Goal: Information Seeking & Learning: Compare options

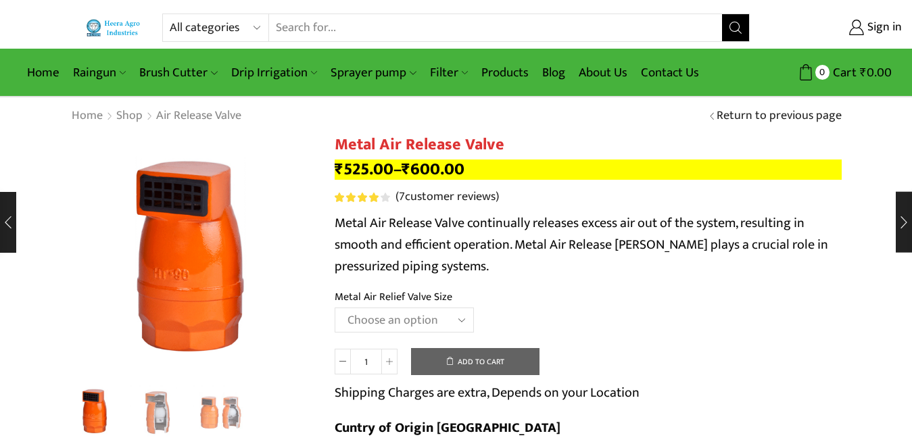
click at [330, 19] on input "Search input" at bounding box center [495, 27] width 453 height 27
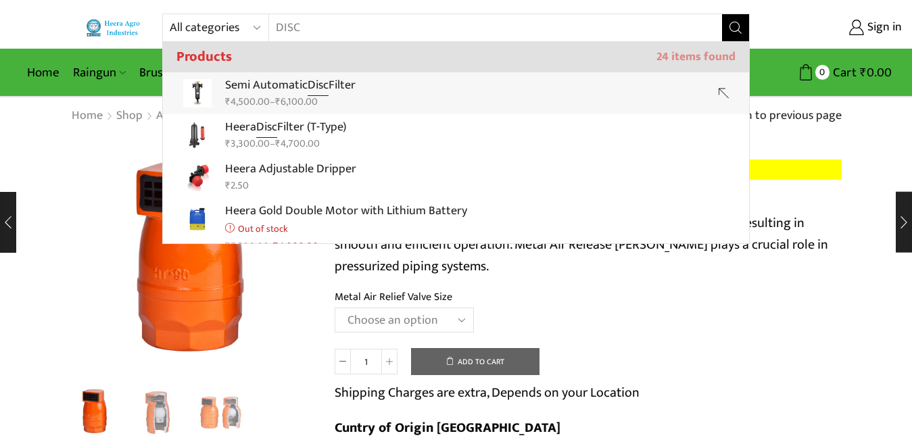
click at [318, 93] on bdi "₹ 6,100.00" at bounding box center [296, 101] width 43 height 17
type input "Semi Automatic Disc Filter"
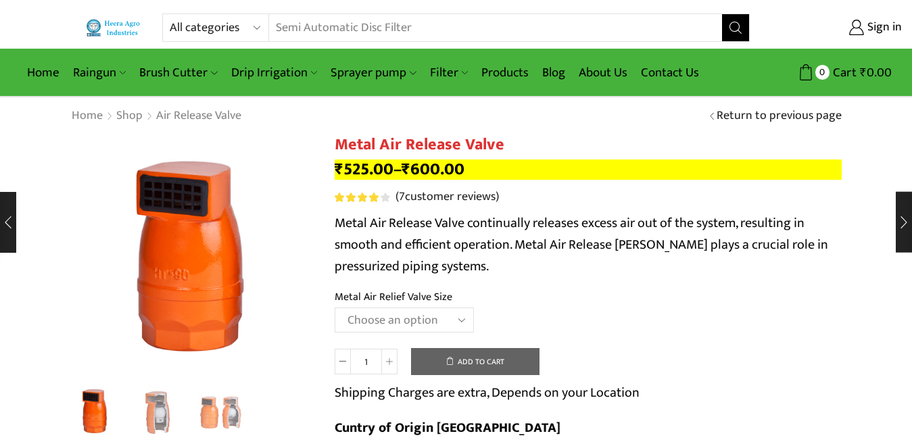
click at [320, 93] on div "Home Raingun Heera Rain Gun (1.25″) Raingun (1.50″) Heera Rain Gun Complete Set…" at bounding box center [456, 73] width 912 height 49
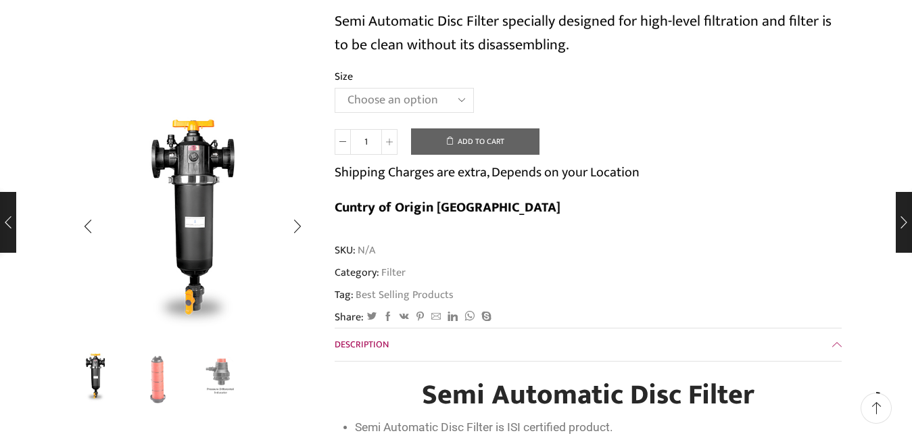
scroll to position [203, 0]
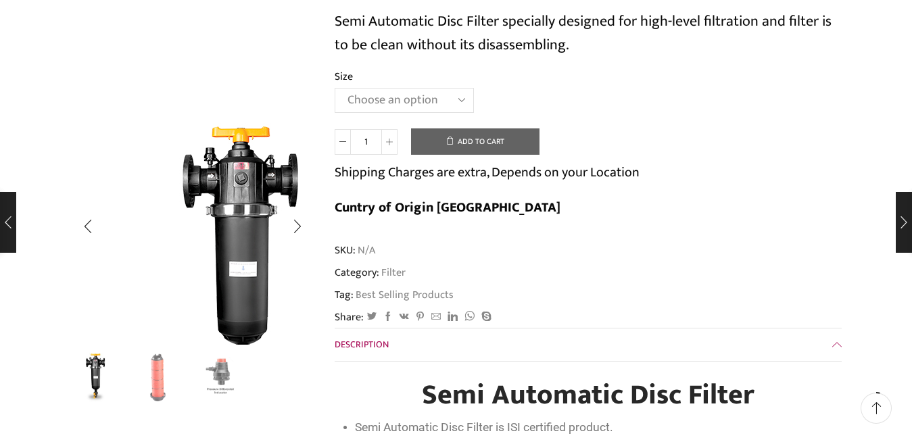
drag, startPoint x: 234, startPoint y: 172, endPoint x: 165, endPoint y: 378, distance: 216.7
click at [165, 378] on img "2 / 3" at bounding box center [158, 377] width 56 height 56
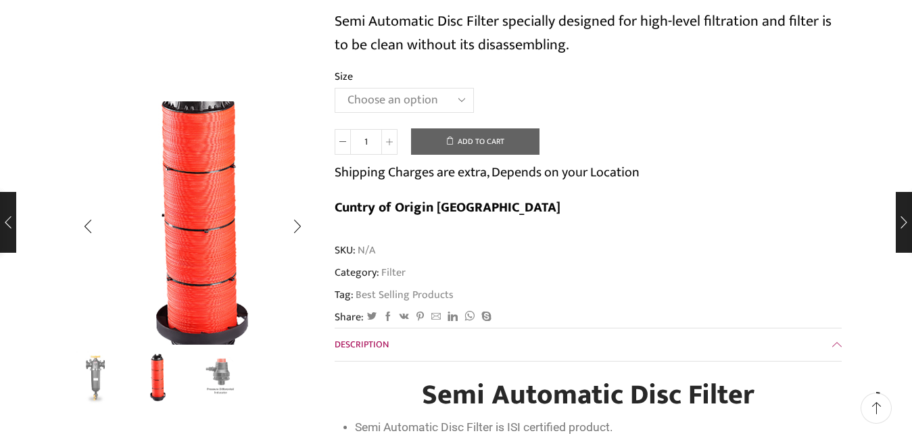
click at [87, 224] on div "Previous slide" at bounding box center [88, 227] width 34 height 34
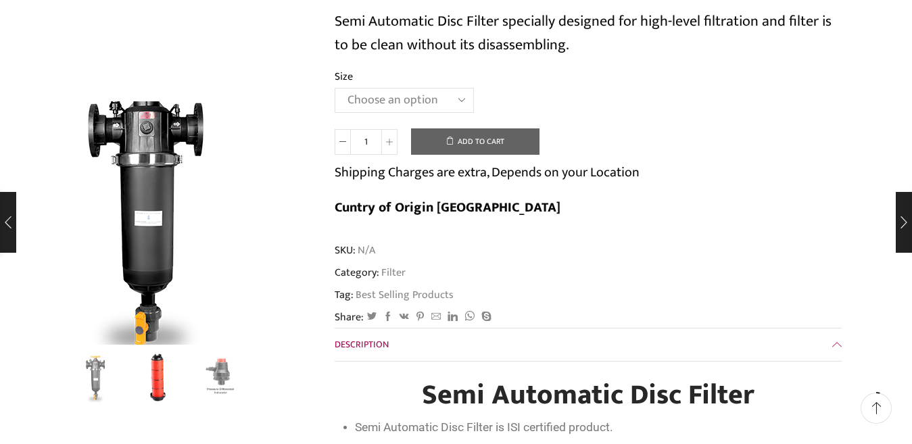
click at [221, 272] on img "1 / 3" at bounding box center [145, 220] width 338 height 338
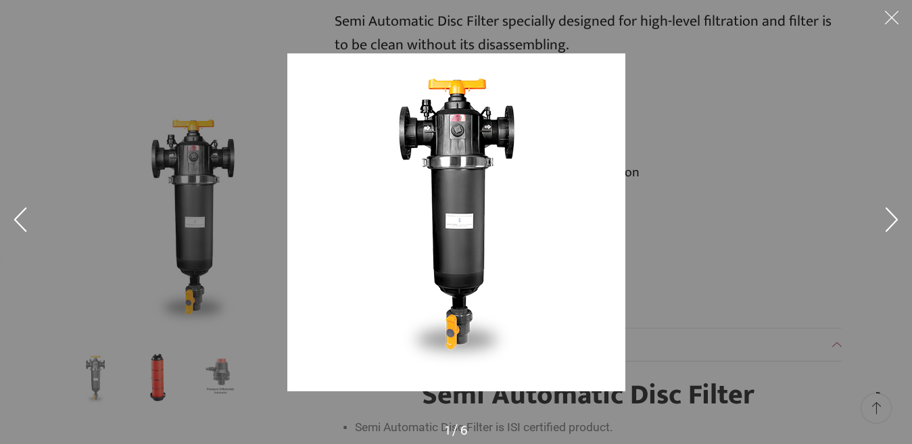
click at [893, 9] on button at bounding box center [891, 20] width 41 height 41
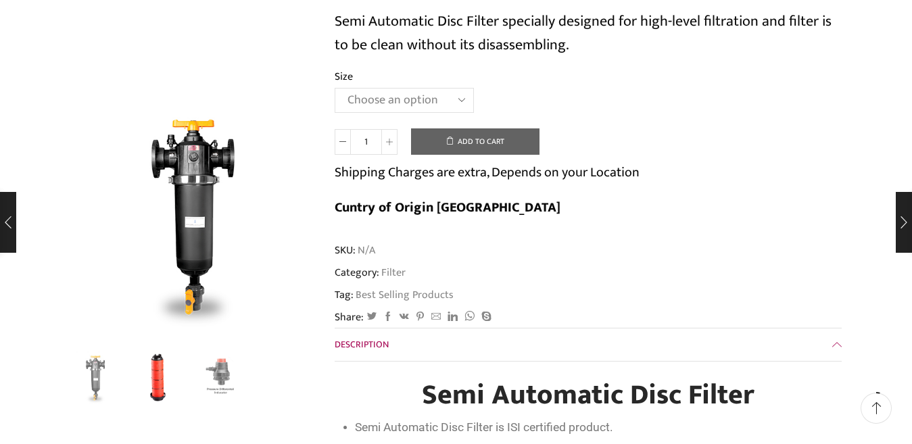
drag, startPoint x: 433, startPoint y: 93, endPoint x: 436, endPoint y: 122, distance: 29.9
click at [433, 93] on select "Choose an option 2" Disc Filter 2.5" Disc Filter 3" Disc Filter" at bounding box center [404, 100] width 139 height 25
click at [335, 88] on select "Choose an option 2" Disc Filter 2.5" Disc Filter 3" Disc Filter" at bounding box center [404, 100] width 139 height 25
click at [437, 170] on p "Shipping Charges are extra, Depends on your Location" at bounding box center [487, 173] width 305 height 22
select select "2.5" Disc Filter"
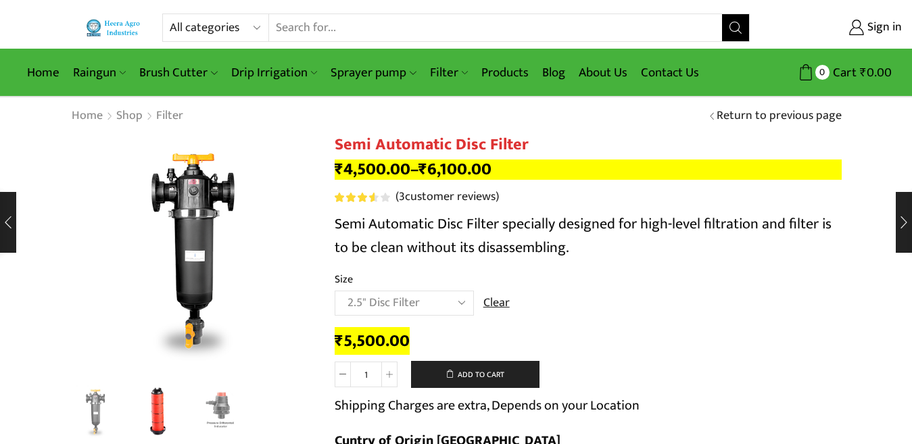
click at [349, 36] on input "Search input" at bounding box center [495, 27] width 453 height 27
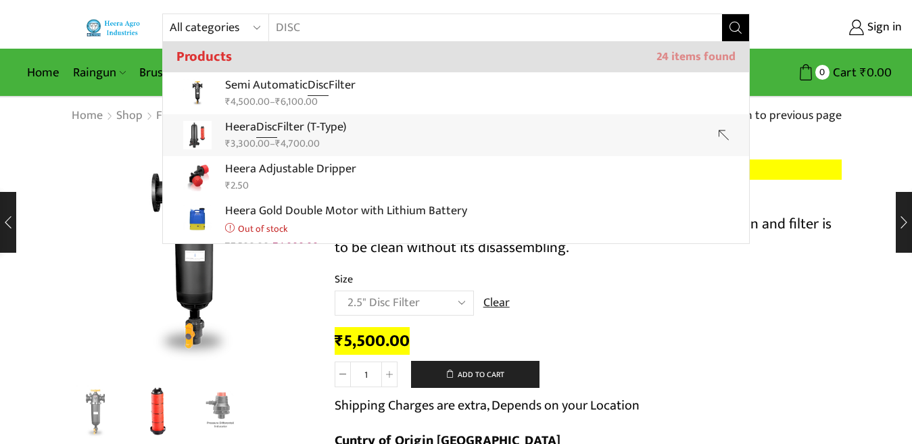
click at [266, 134] on strong "Disc" at bounding box center [266, 127] width 21 height 21
type input "Heera Disc Filter (T-Type)"
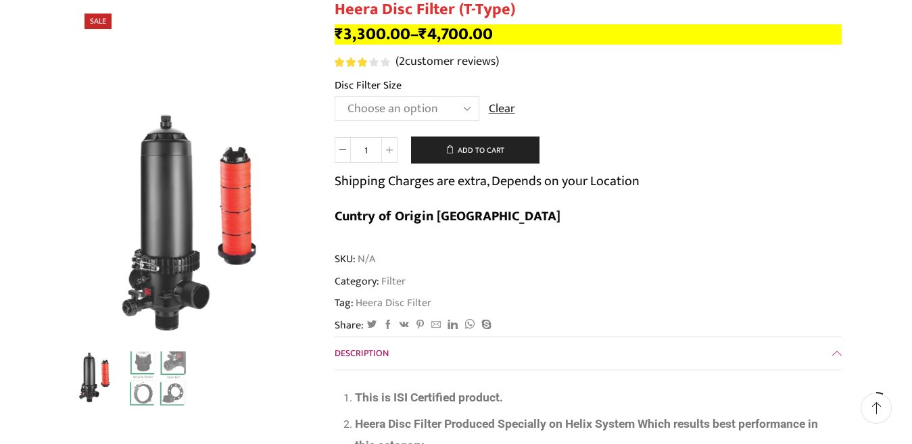
click at [456, 100] on select "Choose an option 2" Disc Filter 2.5" Disc Filter 3" Disc Filter 40m3 3" Disc Fi…" at bounding box center [407, 108] width 145 height 25
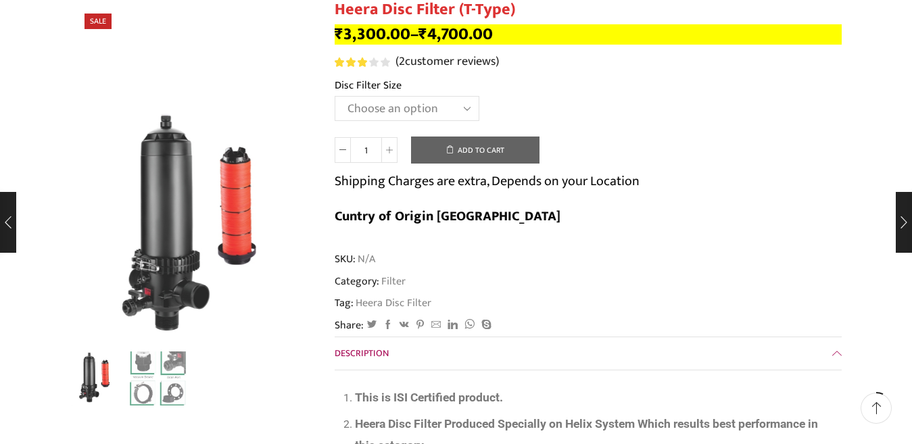
scroll to position [135, 0]
click at [335, 96] on select "Choose an option 2" Disc Filter 2.5" Disc Filter 3" Disc Filter 40m3 3" Disc Fi…" at bounding box center [407, 108] width 145 height 25
select select "2-5-disc-filter"
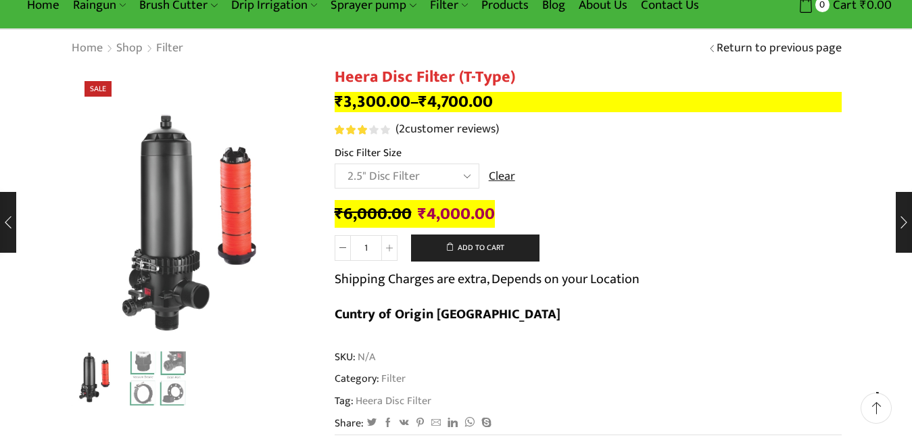
scroll to position [0, 0]
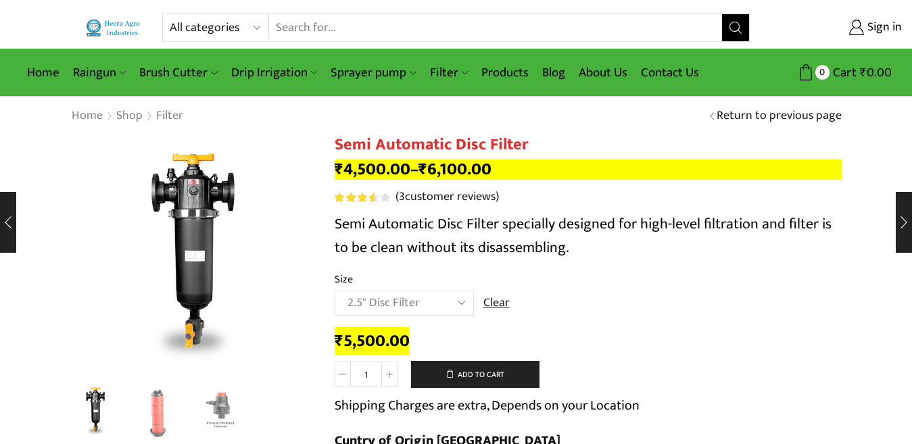
select select "2.5" Disc Filter"
click at [178, 406] on img "2 / 3" at bounding box center [158, 411] width 56 height 56
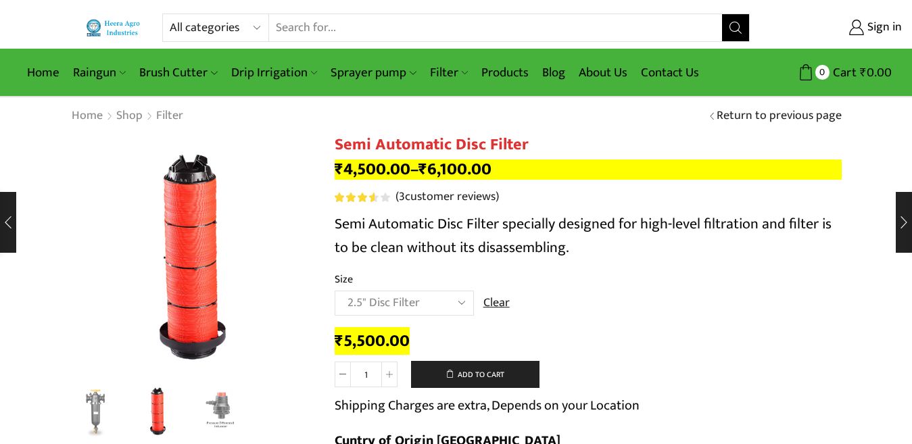
click at [327, 21] on input "Search input" at bounding box center [495, 27] width 453 height 27
type input "P"
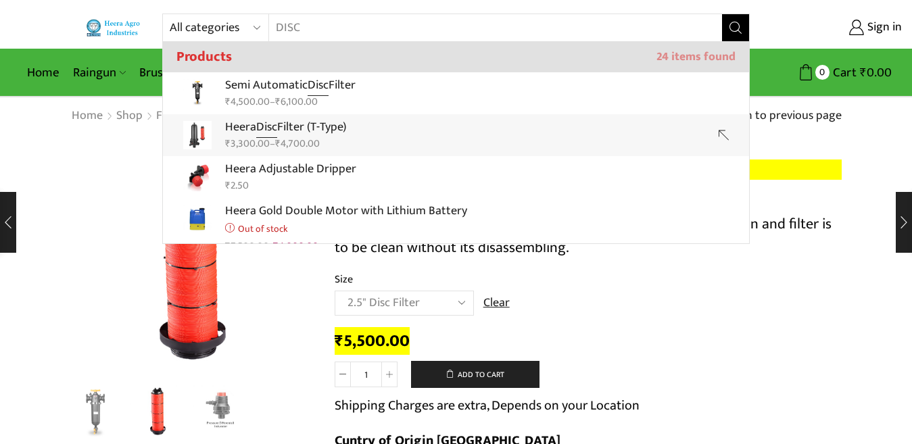
click at [275, 130] on strong "Disc" at bounding box center [266, 127] width 21 height 21
type input "Heera Disc Filter (T-Type)"
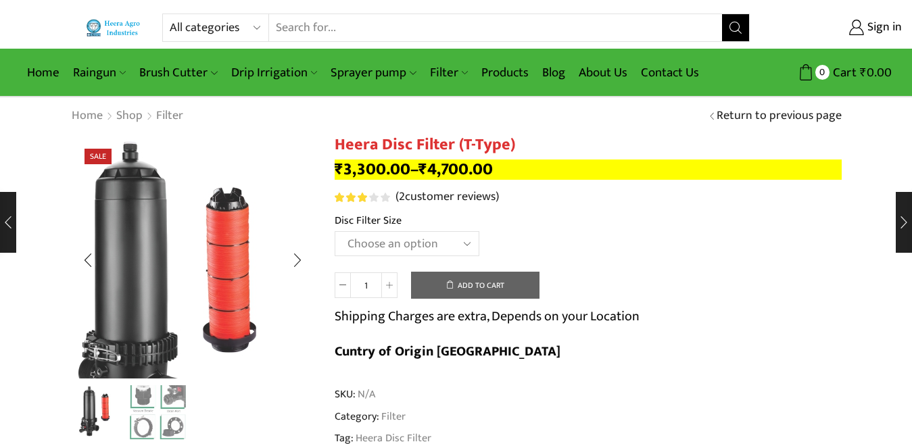
click at [255, 164] on img "1 / 2" at bounding box center [167, 294] width 341 height 341
click at [0, 0] on div at bounding box center [0, 0] width 0 height 0
